Goal: Check status: Check status

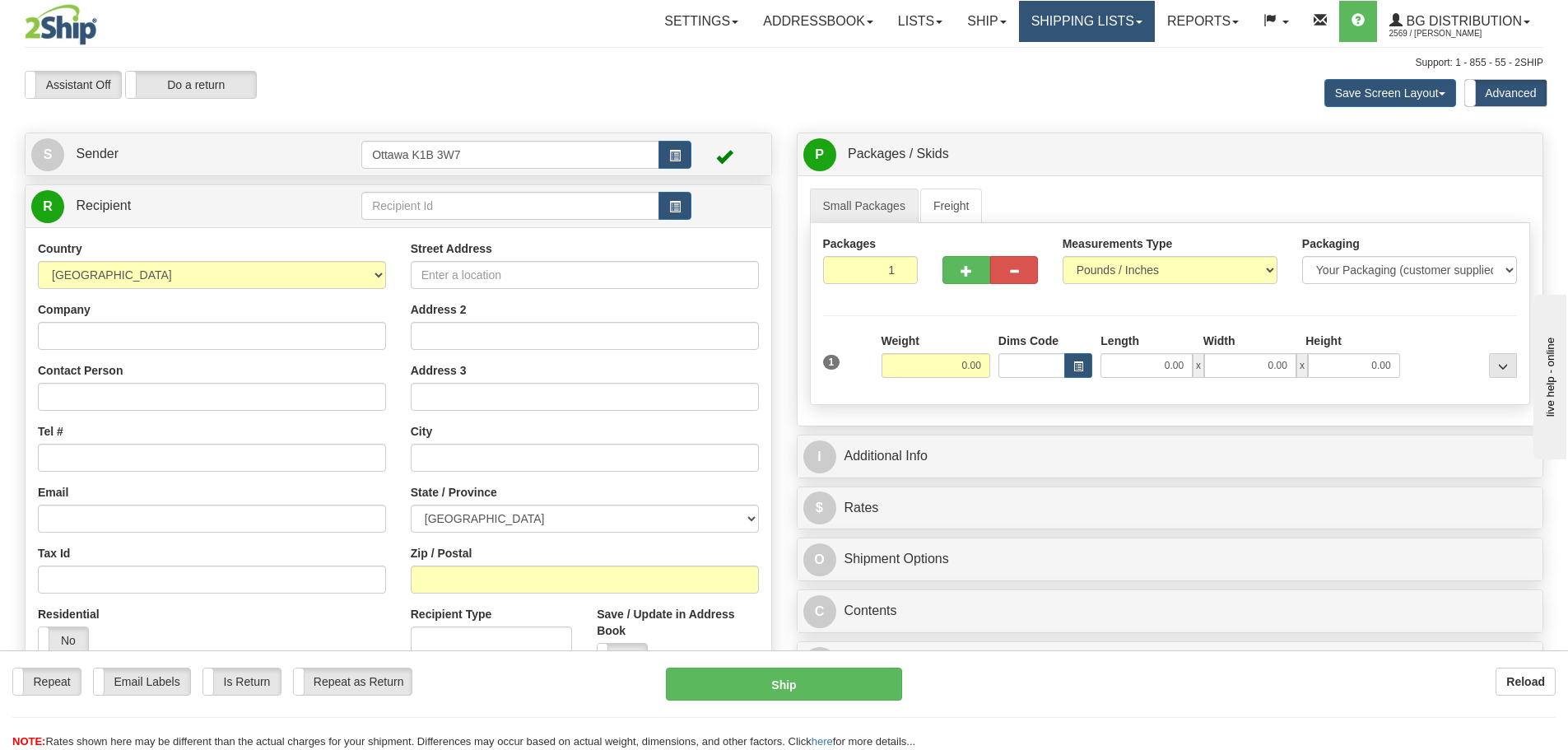
click at [1061, 31] on link "Shipping lists" at bounding box center [1087, 21] width 136 height 41
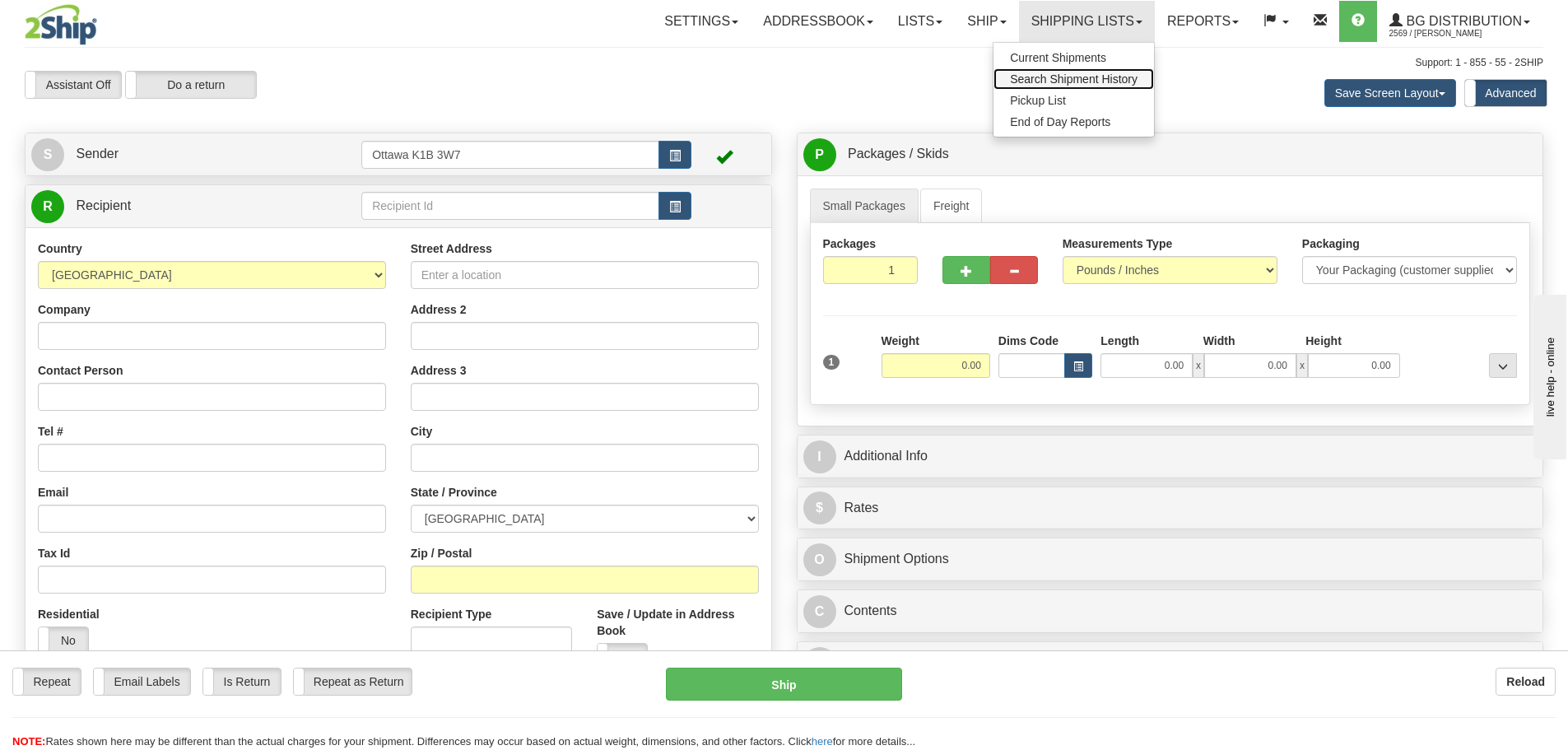
click at [1061, 80] on span "Search Shipment History" at bounding box center [1073, 79] width 128 height 13
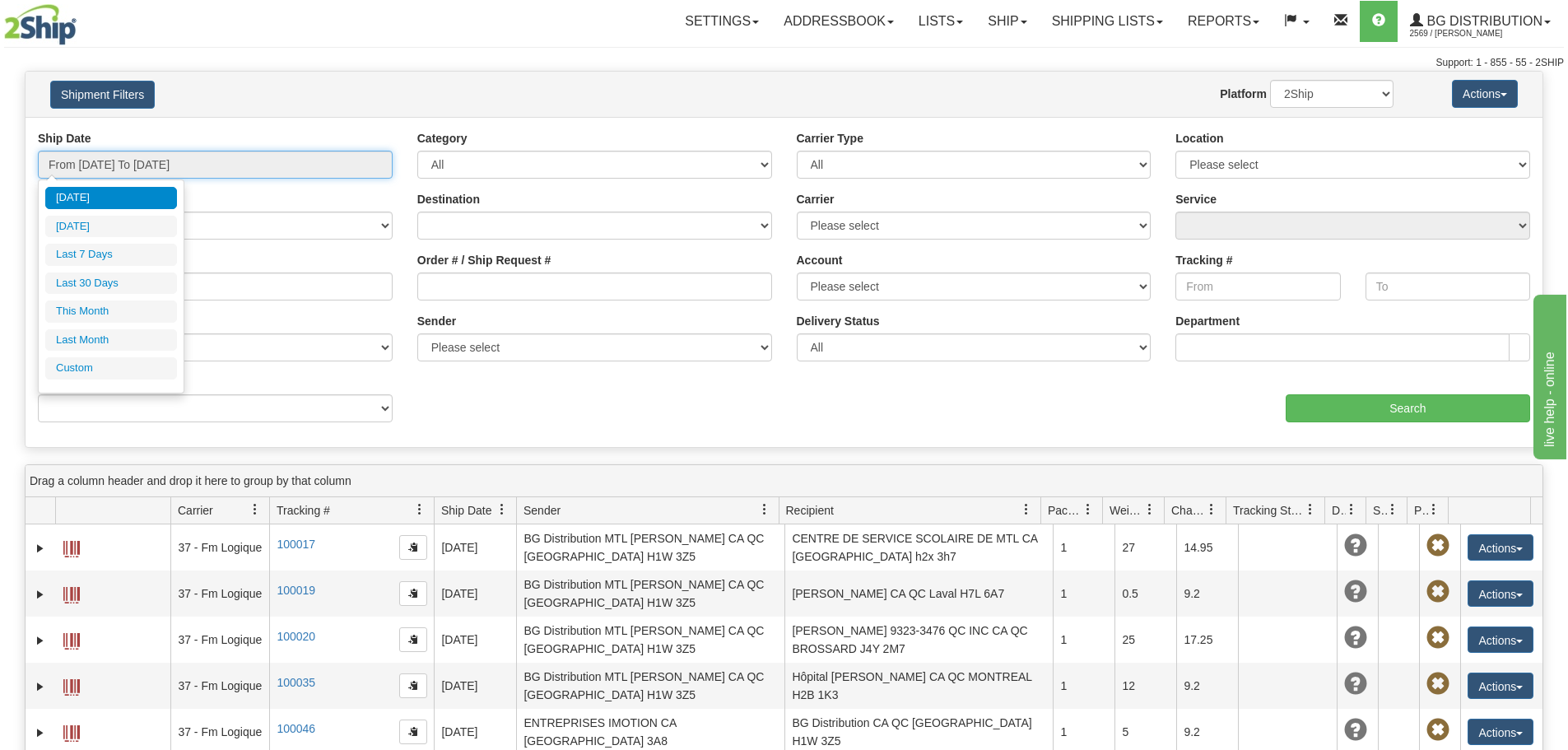
click at [190, 161] on input "From [DATE] To [DATE]" at bounding box center [215, 164] width 354 height 28
click at [100, 230] on li "[DATE]" at bounding box center [111, 226] width 132 height 22
type input "From [DATE] To [DATE]"
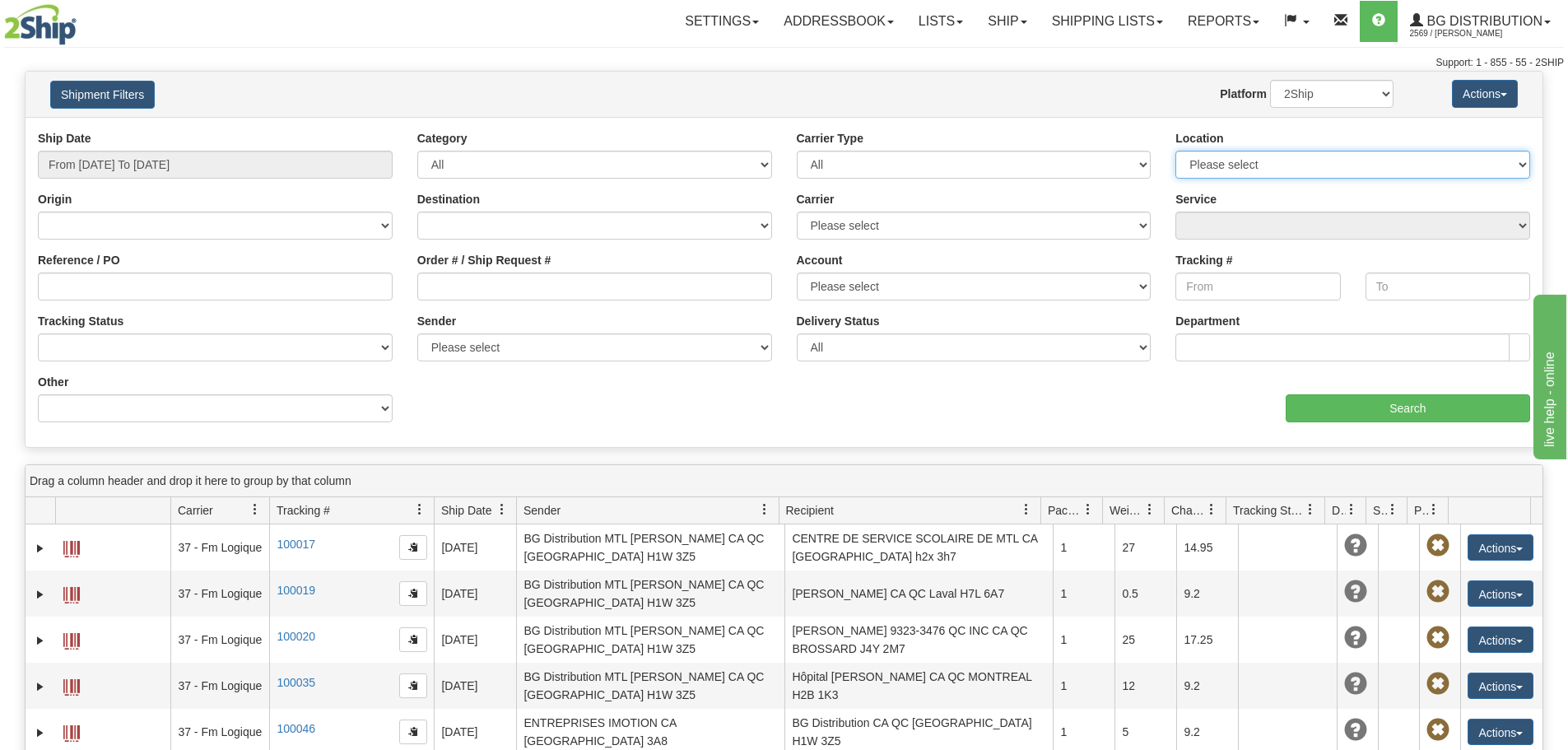
click at [1307, 163] on select "Please select [GEOGRAPHIC_DATA] K1B 3W7 [GEOGRAPHIC_DATA] [GEOGRAPHIC_DATA] [GE…" at bounding box center [1352, 164] width 354 height 28
select select "5436"
click at [1175, 150] on select "Please select [GEOGRAPHIC_DATA] K1B 3W7 [GEOGRAPHIC_DATA] [GEOGRAPHIC_DATA] [GE…" at bounding box center [1352, 164] width 354 height 28
click at [1374, 406] on input "Search" at bounding box center [1408, 408] width 244 height 28
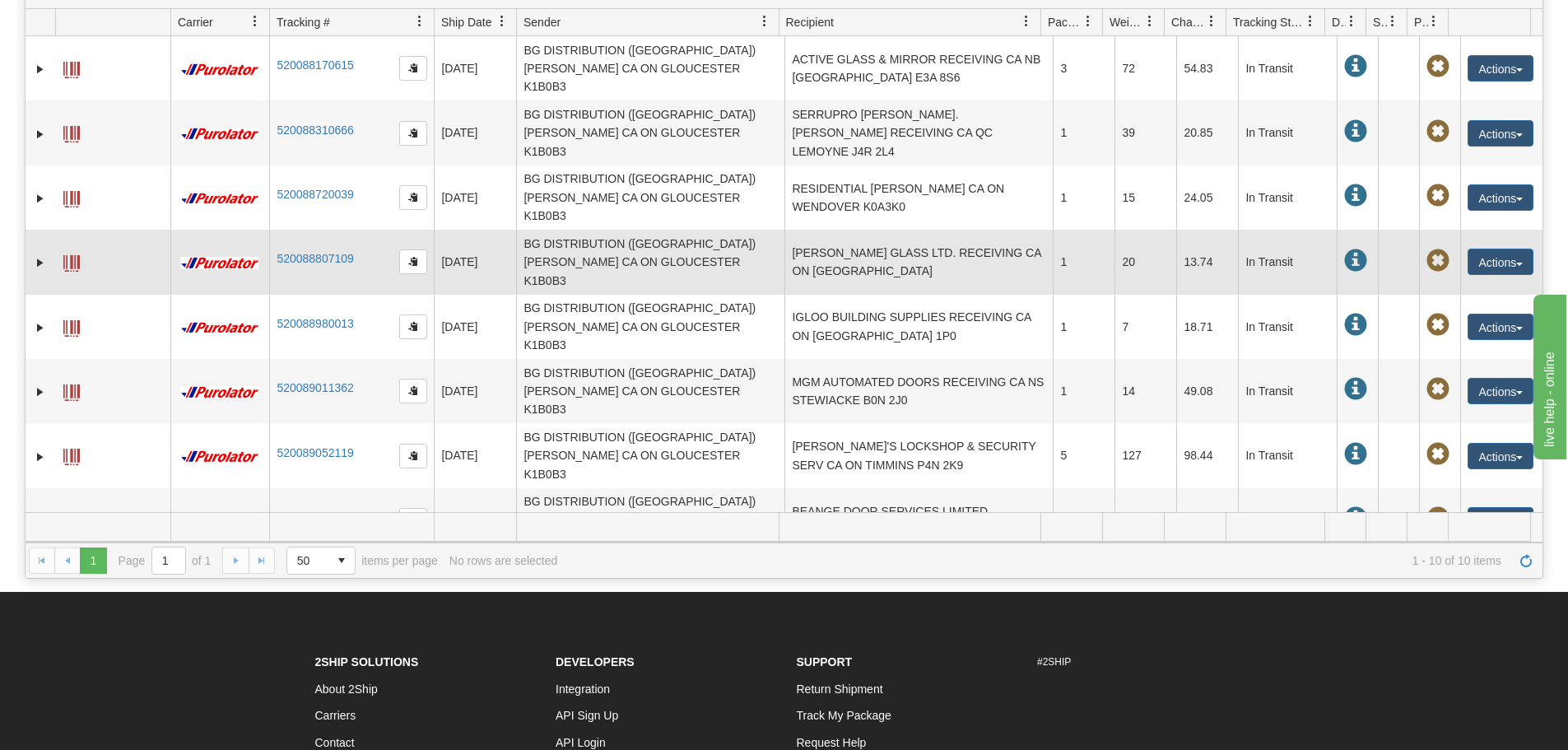
scroll to position [165, 0]
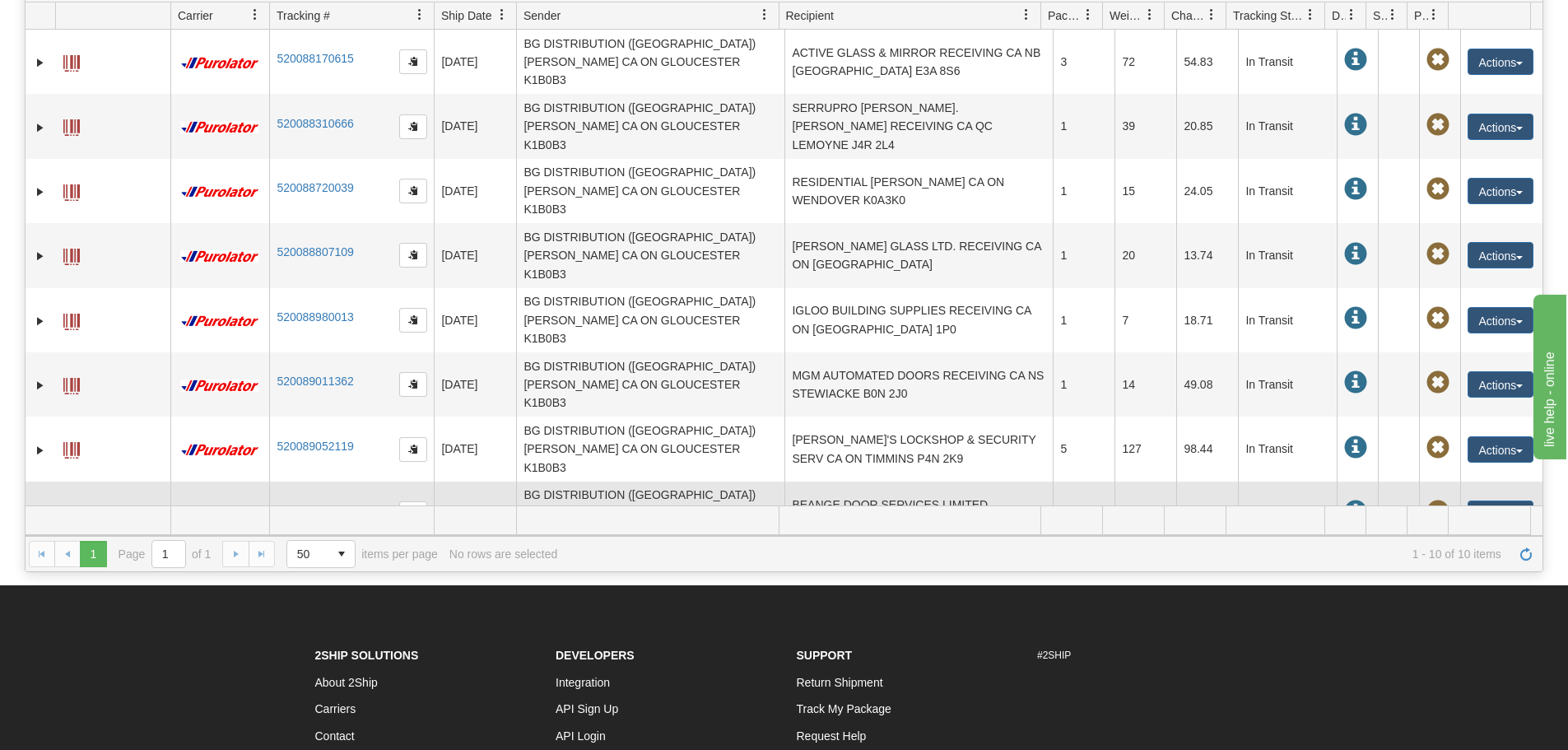
click at [965, 482] on td "BEANGE DOOR SERVICES LIMITED RECEIVING CA ON CHELMSFORD P0M 1L0" at bounding box center [918, 514] width 268 height 64
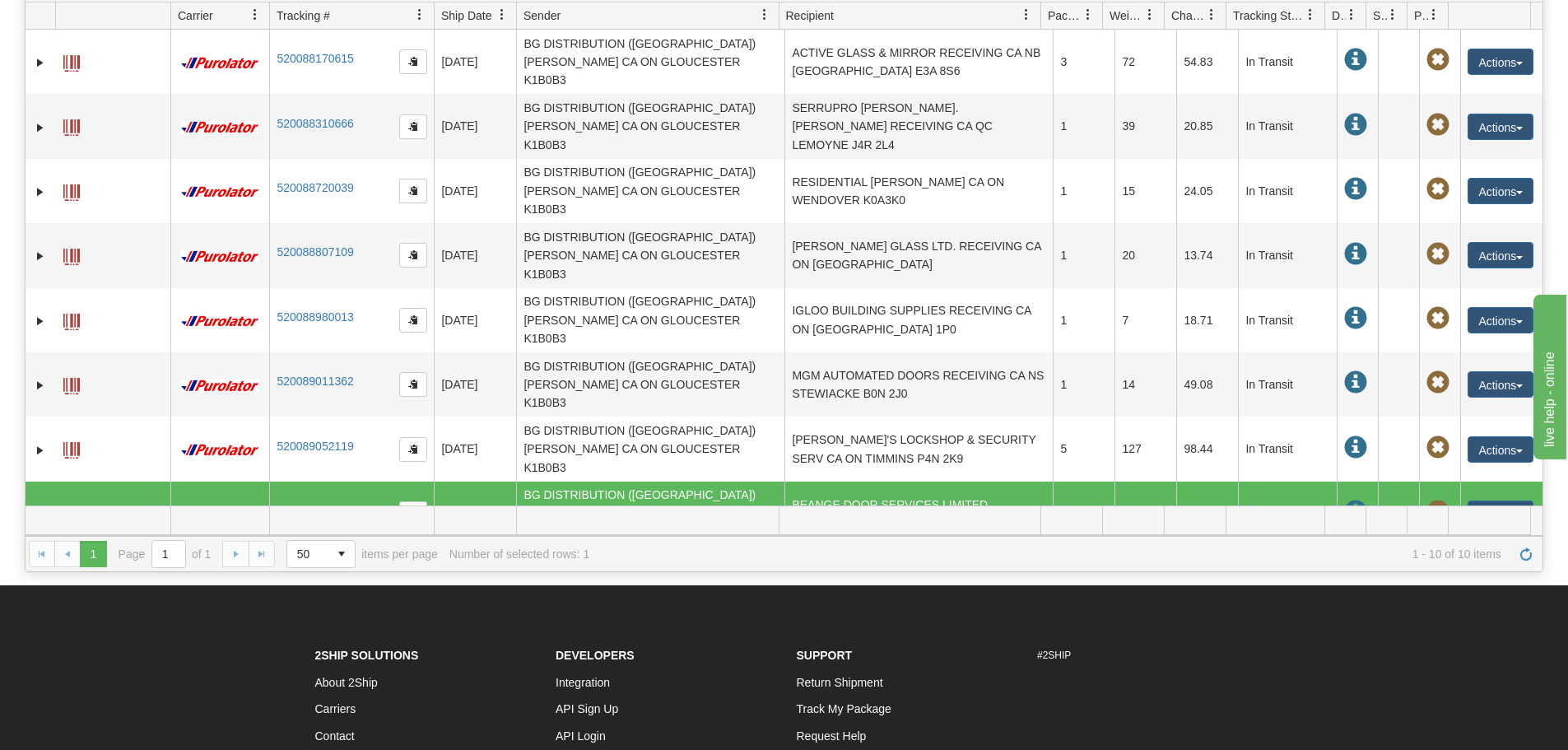
click at [38, 507] on link "Expand" at bounding box center [40, 515] width 16 height 16
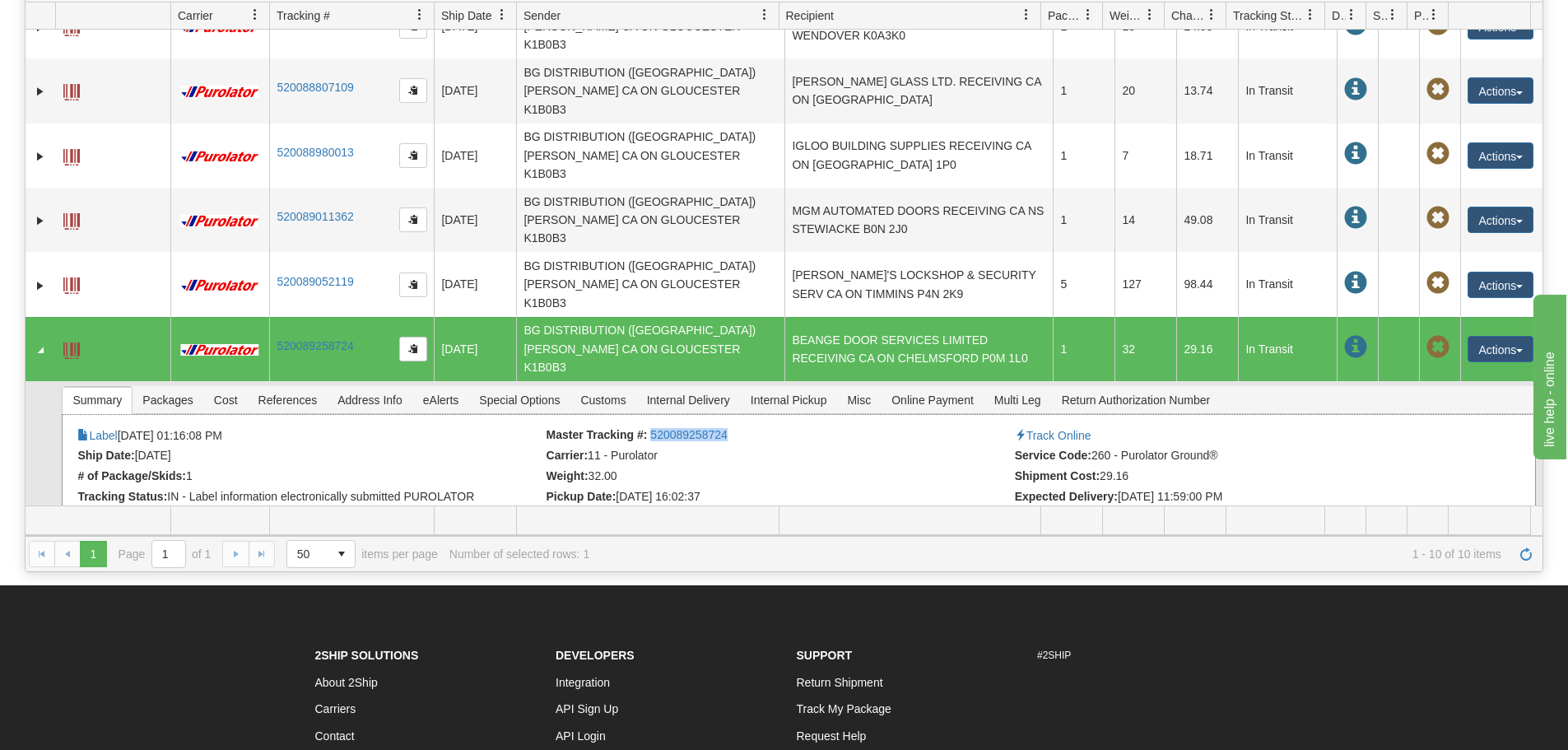
drag, startPoint x: 645, startPoint y: 286, endPoint x: 740, endPoint y: 282, distance: 95.1
click at [740, 428] on li "Master Tracking #: 520089258724" at bounding box center [779, 436] width 464 height 16
copy link "520089258724"
